Goal: Transaction & Acquisition: Purchase product/service

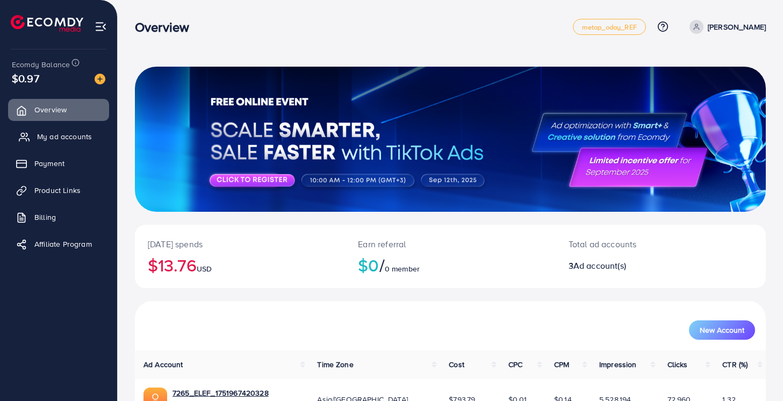
click at [71, 136] on span "My ad accounts" at bounding box center [64, 136] width 55 height 11
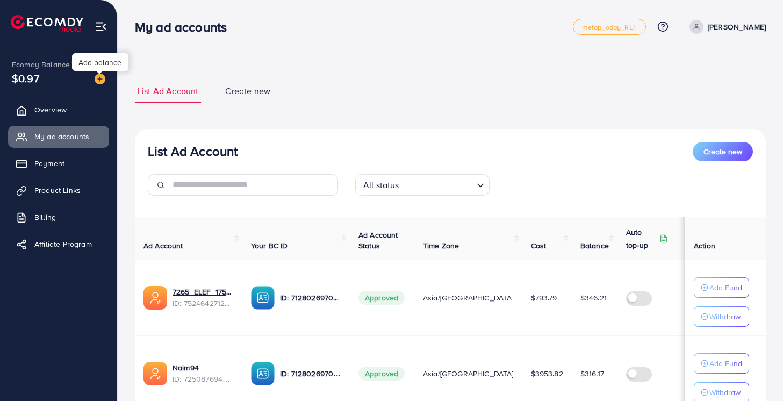
click at [102, 82] on img at bounding box center [100, 79] width 11 height 11
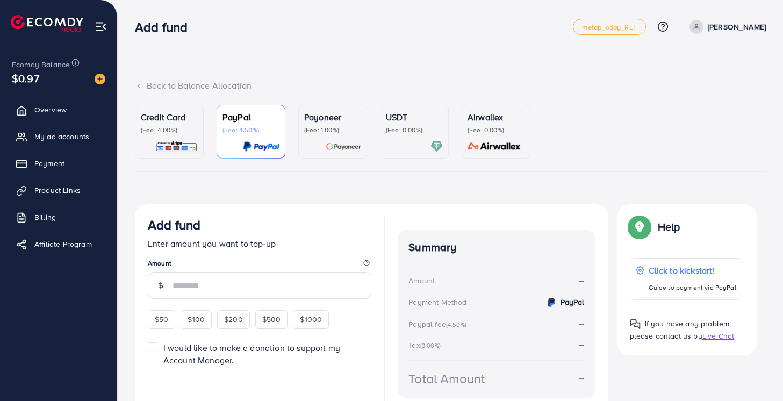
click at [184, 125] on div "Credit Card (Fee: 4.00%)" at bounding box center [169, 123] width 57 height 24
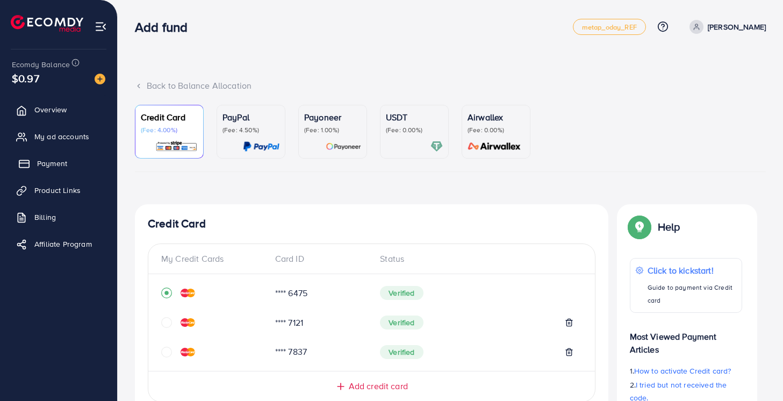
click at [61, 171] on link "Payment" at bounding box center [58, 163] width 101 height 21
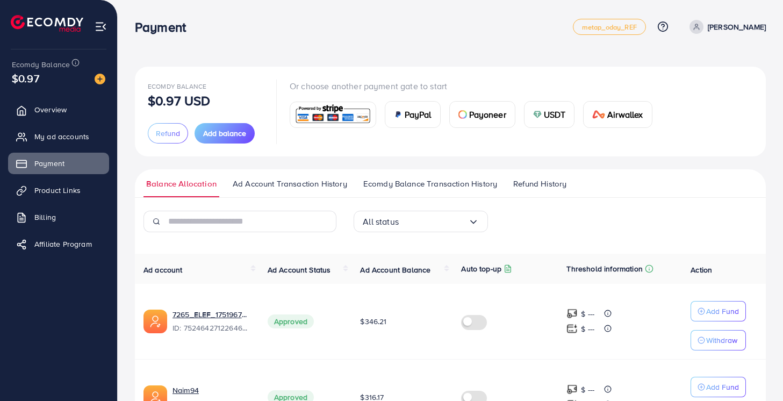
click at [255, 192] on link "Ad Account Transaction History" at bounding box center [290, 187] width 120 height 19
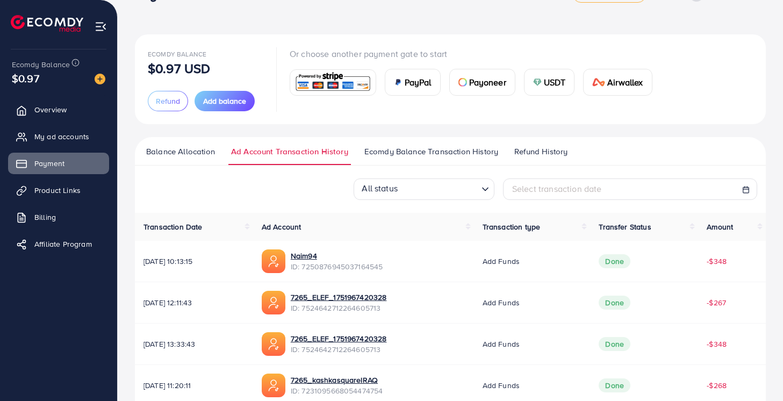
scroll to position [75, 0]
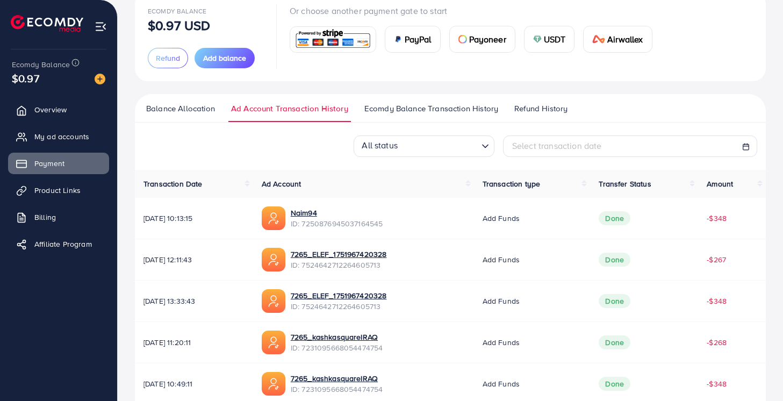
click at [440, 109] on span "Ecomdy Balance Transaction History" at bounding box center [431, 109] width 134 height 12
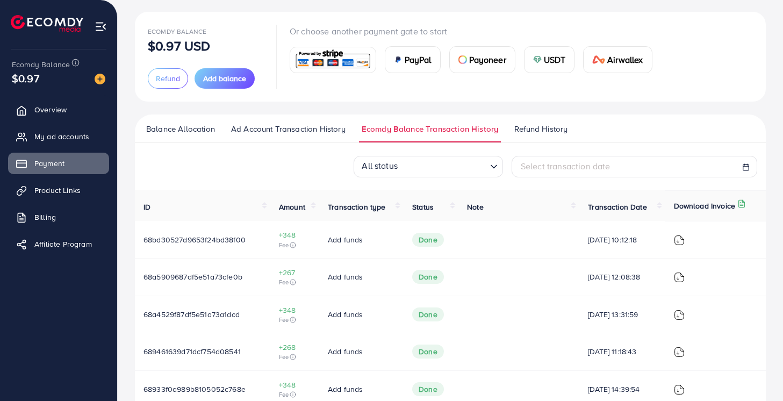
scroll to position [70, 0]
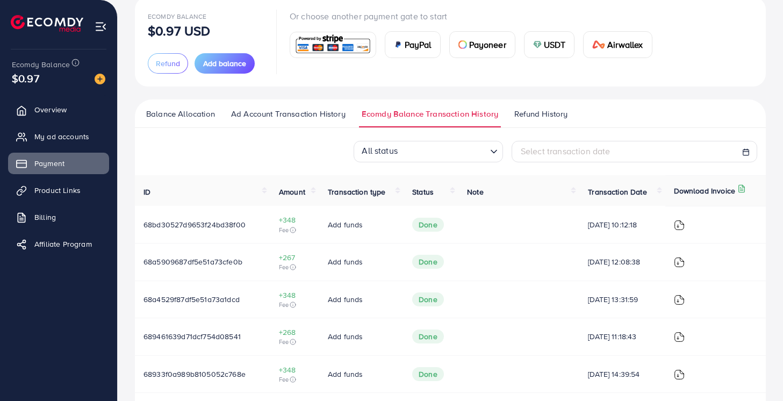
click at [180, 119] on span "Balance Allocation" at bounding box center [180, 114] width 69 height 12
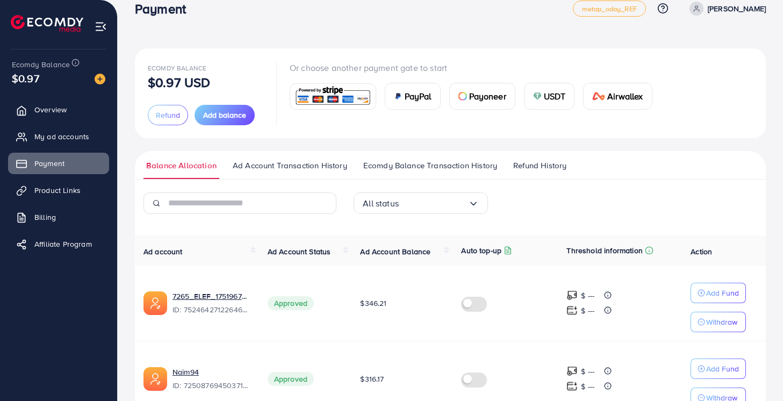
scroll to position [21, 0]
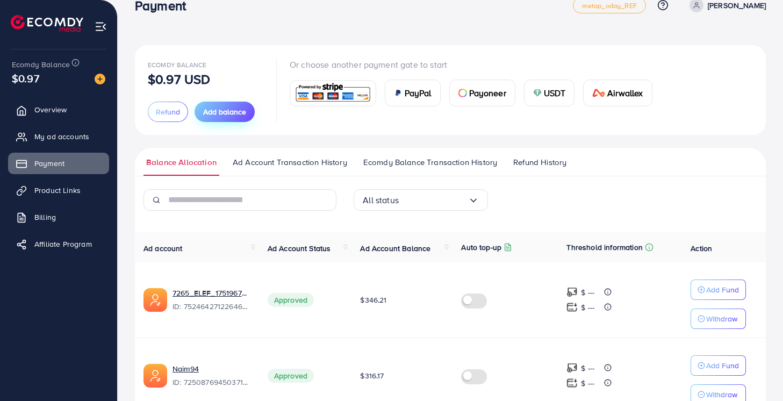
click at [226, 114] on span "Add balance" at bounding box center [224, 111] width 43 height 11
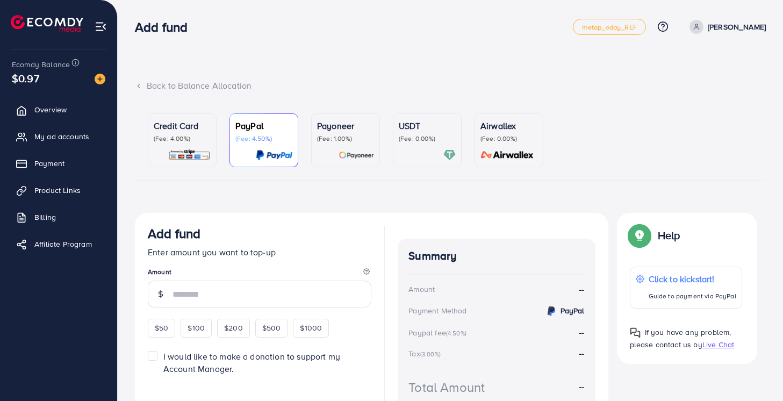
click at [197, 164] on link "Credit Card (Fee: 4.00%)" at bounding box center [182, 140] width 69 height 54
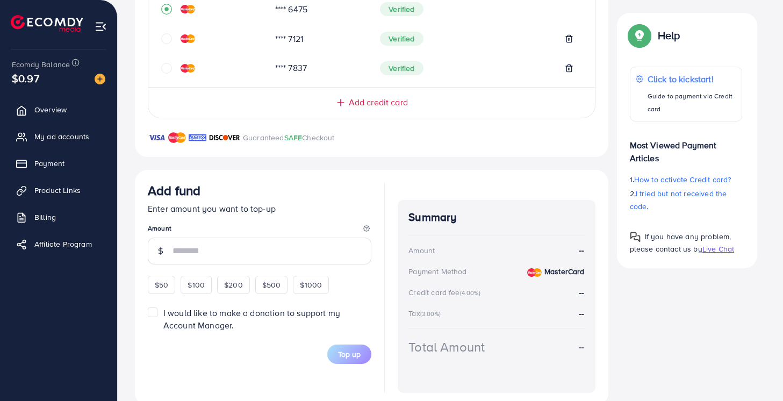
scroll to position [314, 0]
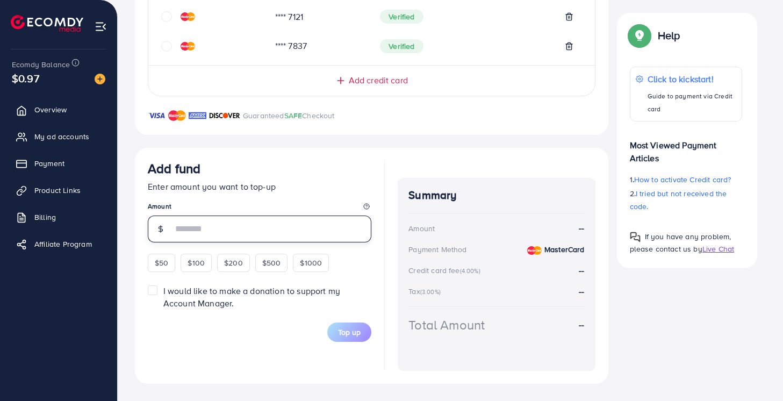
click at [219, 216] on input "number" at bounding box center [271, 228] width 199 height 27
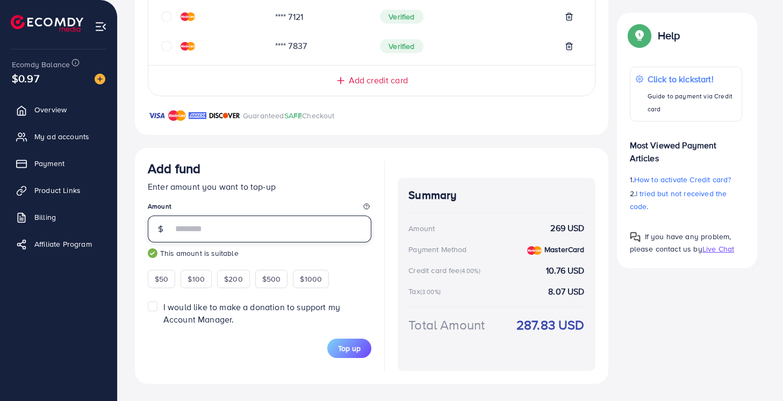
type input "***"
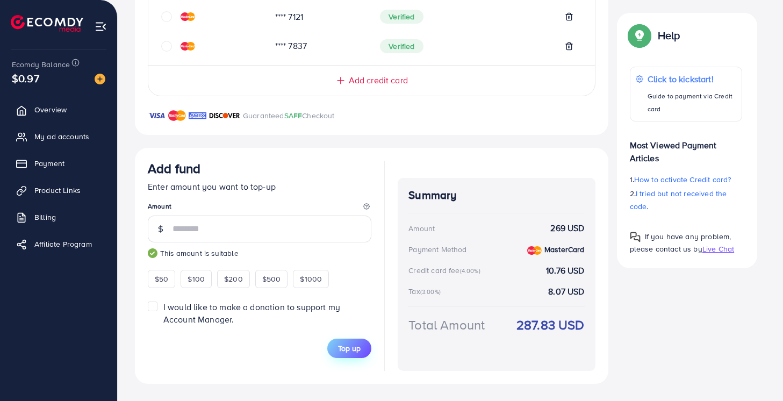
click at [355, 351] on span "Top up" at bounding box center [349, 348] width 23 height 11
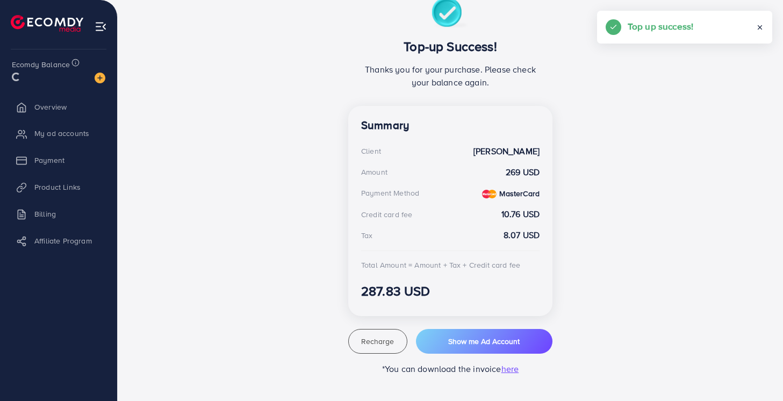
scroll to position [215, 0]
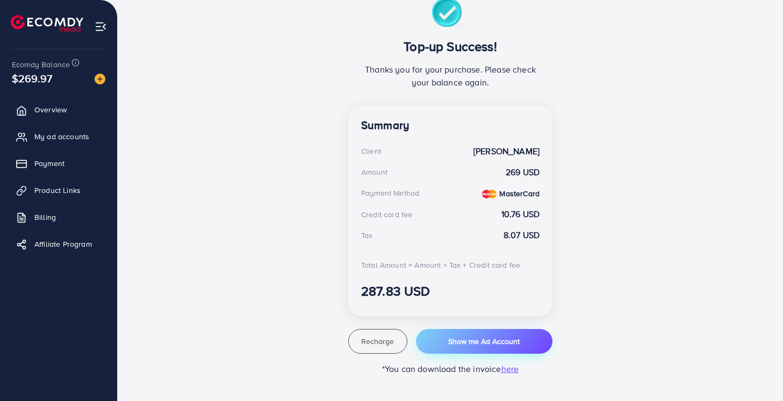
click at [432, 341] on button "Show me Ad Account" at bounding box center [484, 341] width 136 height 25
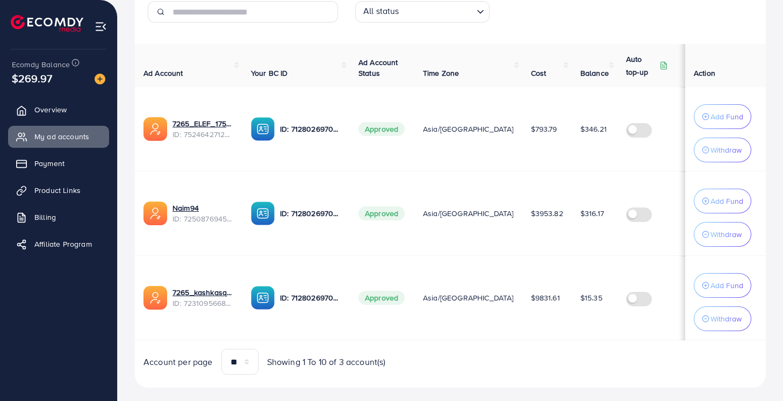
scroll to position [198, 0]
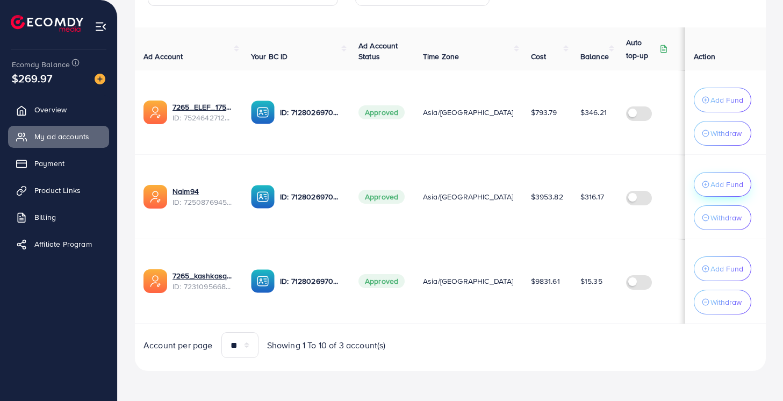
click at [717, 175] on button "Add Fund" at bounding box center [721, 184] width 57 height 25
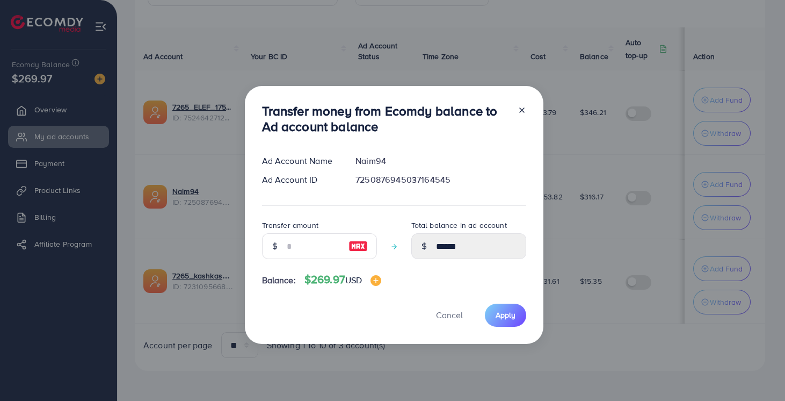
click at [361, 246] on img at bounding box center [358, 246] width 19 height 13
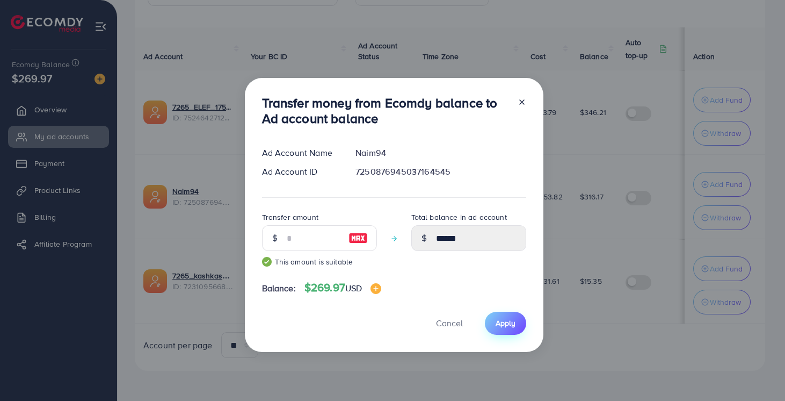
click at [512, 322] on span "Apply" at bounding box center [506, 322] width 20 height 11
